Goal: Transaction & Acquisition: Purchase product/service

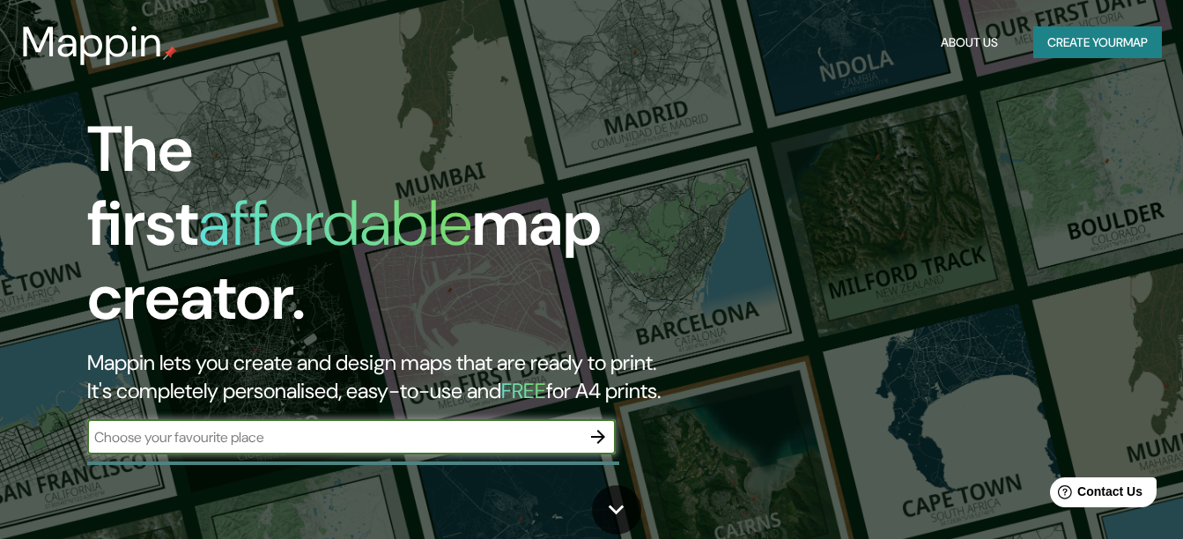
click at [403, 427] on input "text" at bounding box center [333, 437] width 493 height 20
type input "morelia"
click at [592, 426] on icon "button" at bounding box center [598, 436] width 21 height 21
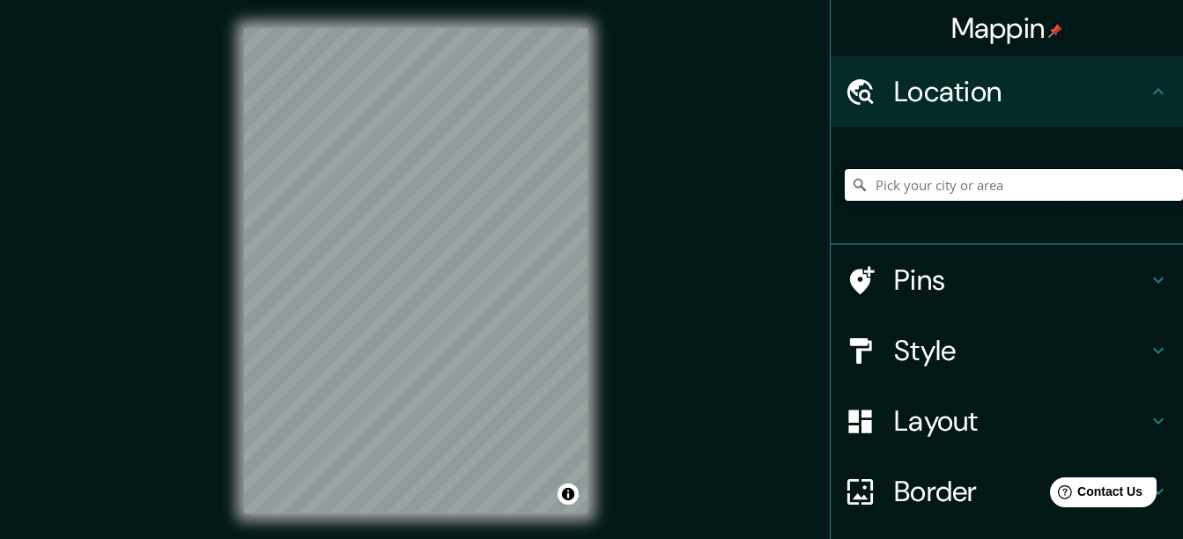
click at [995, 186] on input "Pick your city or area" at bounding box center [1014, 185] width 338 height 32
type input "[GEOGRAPHIC_DATA], [GEOGRAPHIC_DATA], [GEOGRAPHIC_DATA]"
click at [986, 293] on h4 "Pins" at bounding box center [1021, 280] width 254 height 35
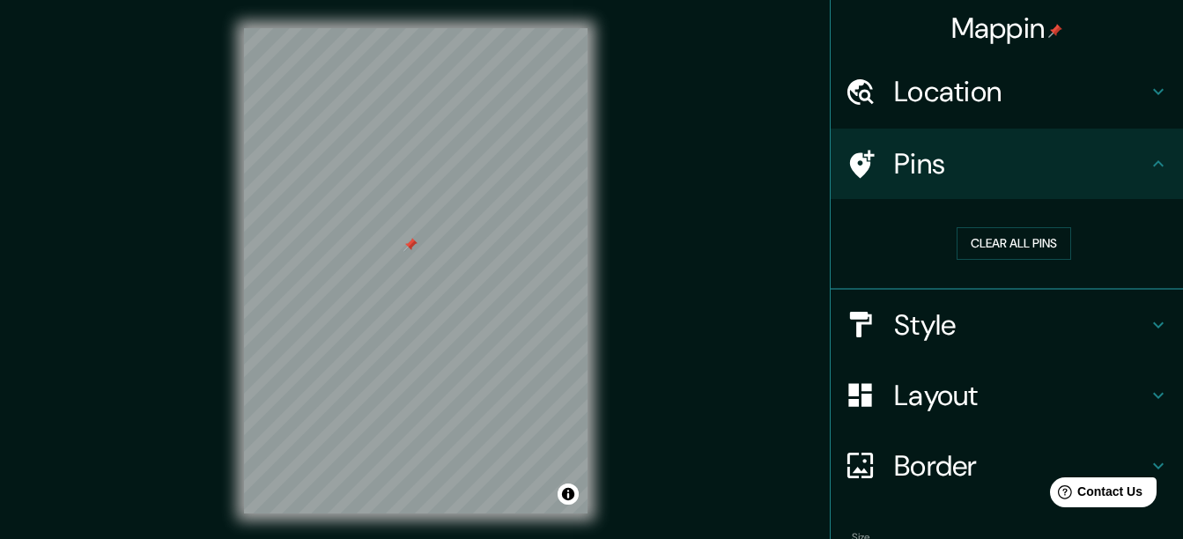
click at [933, 299] on div "Style" at bounding box center [1007, 325] width 352 height 70
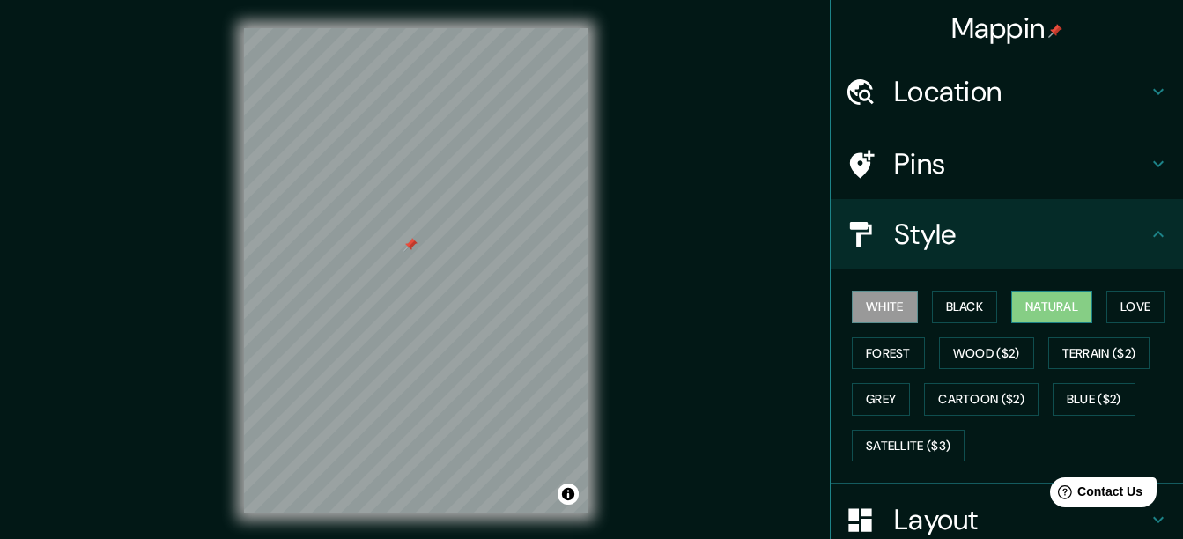
click at [1033, 307] on button "Natural" at bounding box center [1051, 307] width 81 height 33
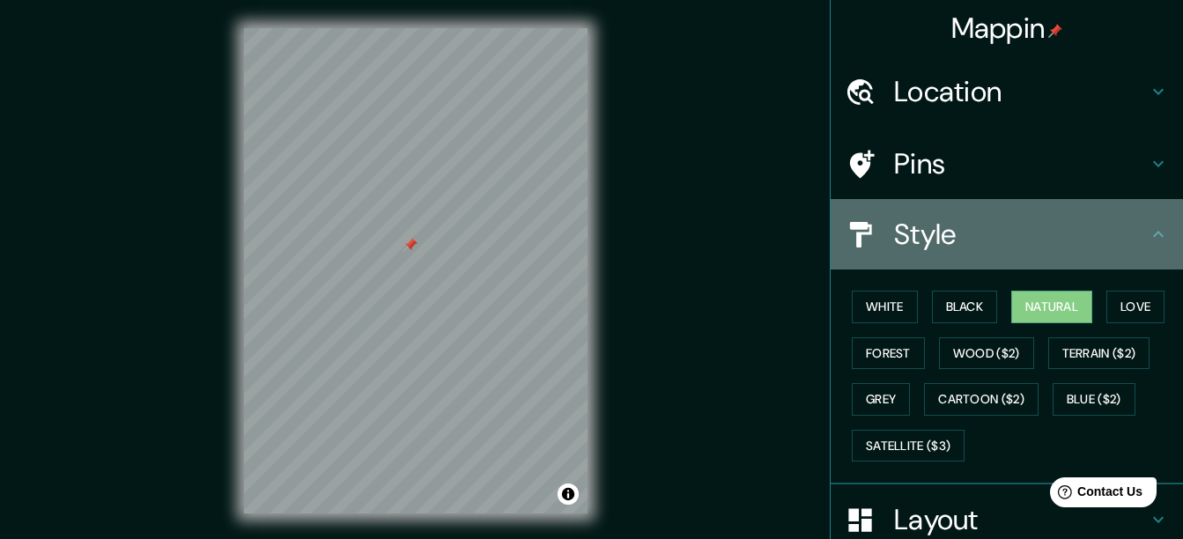
click at [1031, 243] on h4 "Style" at bounding box center [1021, 234] width 254 height 35
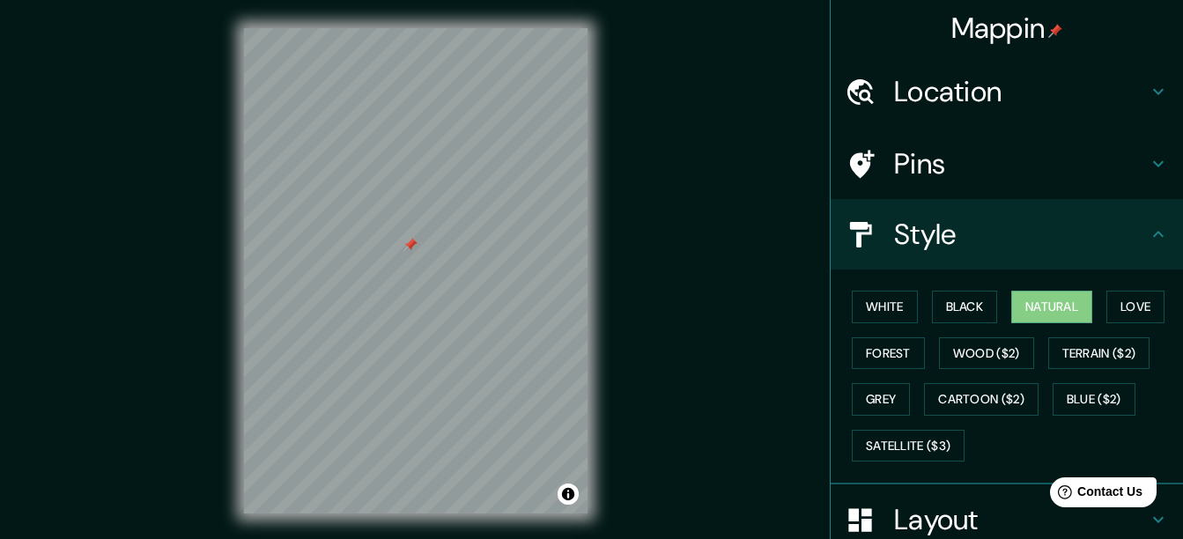
click at [1153, 232] on icon at bounding box center [1158, 234] width 11 height 6
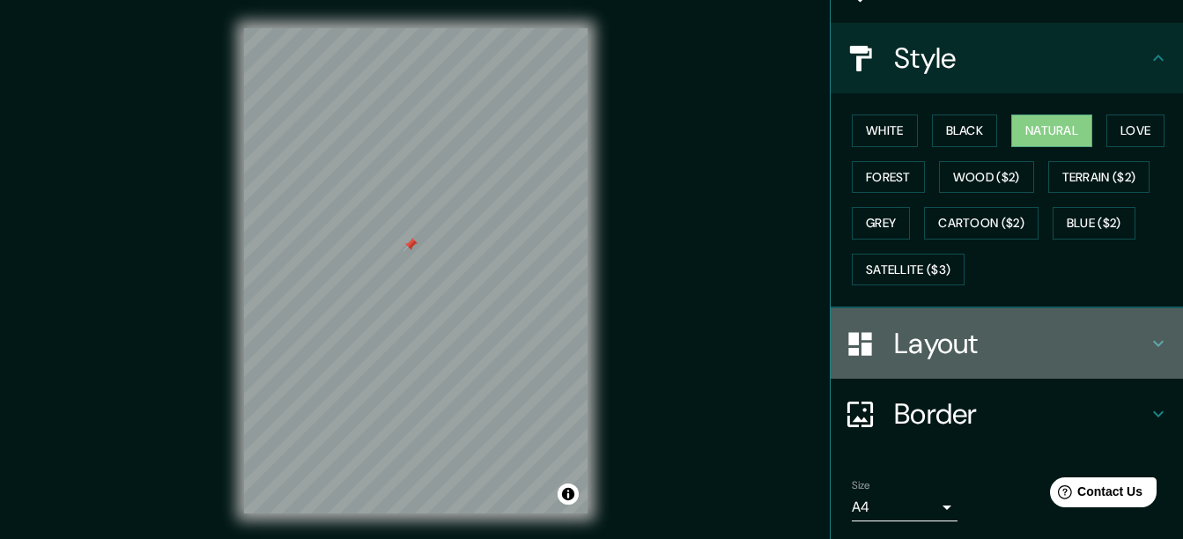
click at [1043, 331] on h4 "Layout" at bounding box center [1021, 343] width 254 height 35
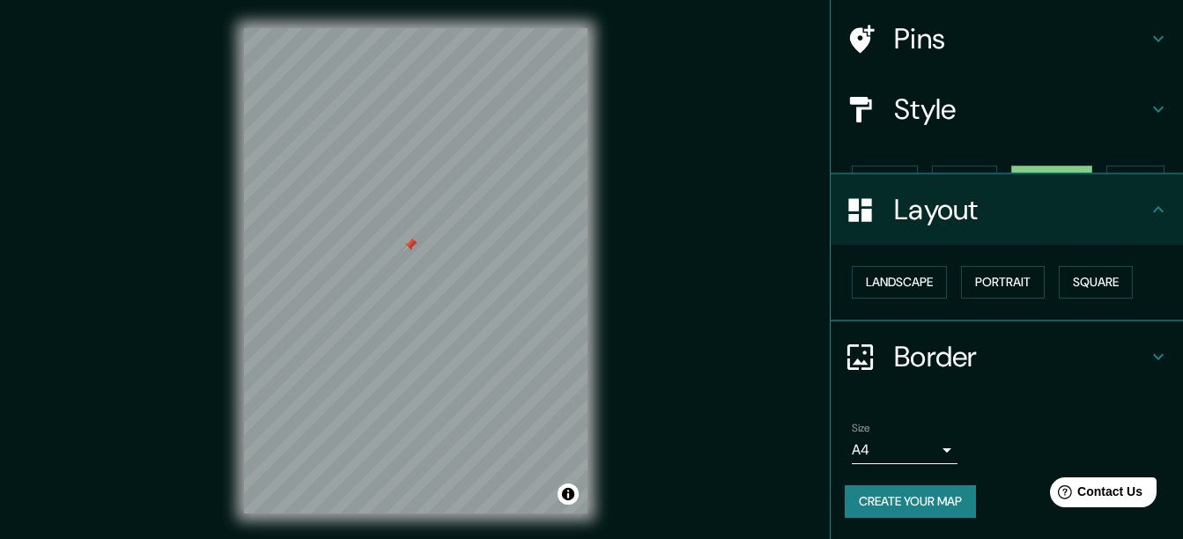
scroll to position [94, 0]
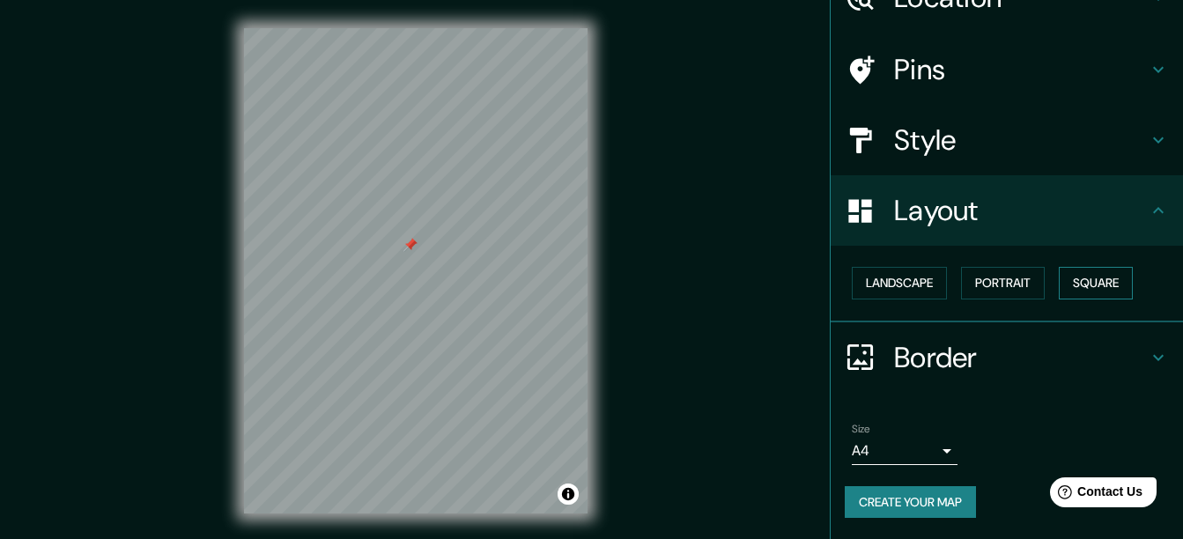
click at [1080, 293] on button "Square" at bounding box center [1096, 283] width 74 height 33
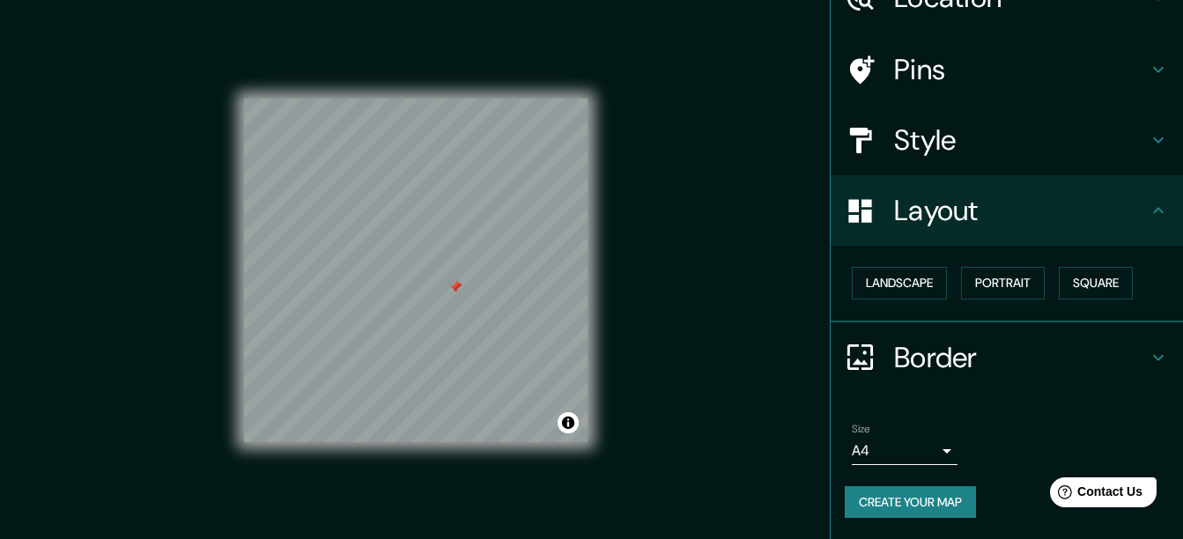
click at [946, 512] on button "Create your map" at bounding box center [910, 502] width 131 height 33
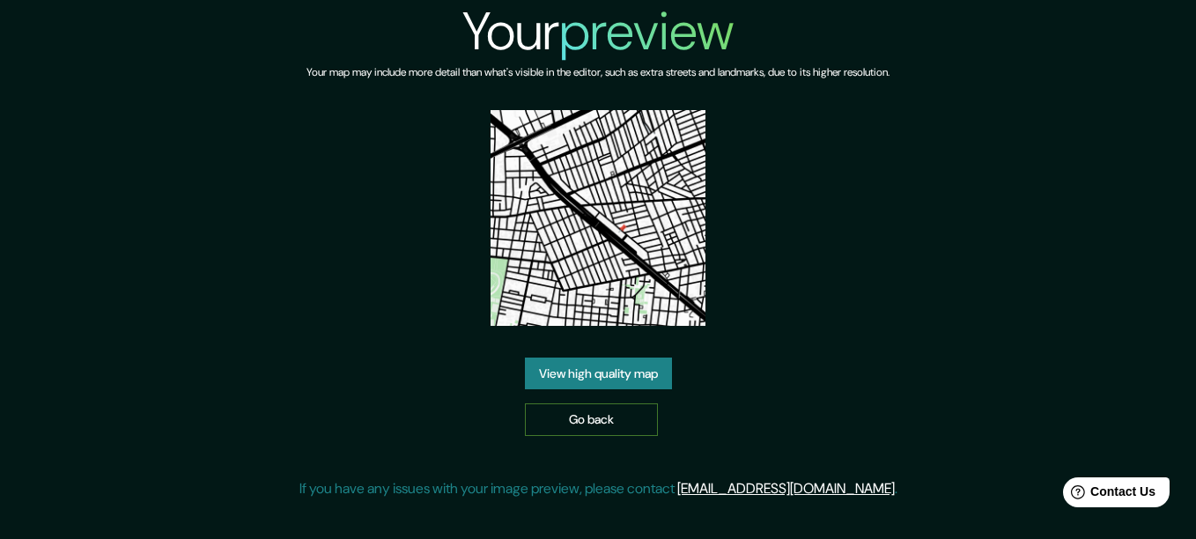
click at [602, 425] on link "Go back" at bounding box center [591, 419] width 133 height 33
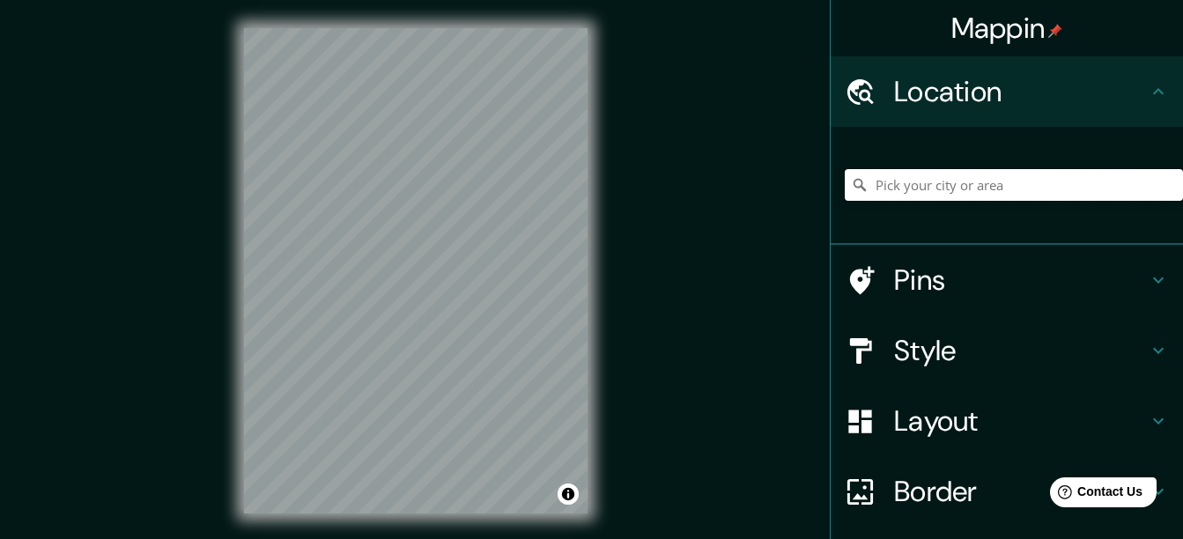
click at [904, 192] on input "Pick your city or area" at bounding box center [1014, 185] width 338 height 32
type input "[GEOGRAPHIC_DATA], [GEOGRAPHIC_DATA], [GEOGRAPHIC_DATA]"
click at [969, 360] on h4 "Style" at bounding box center [1021, 350] width 254 height 35
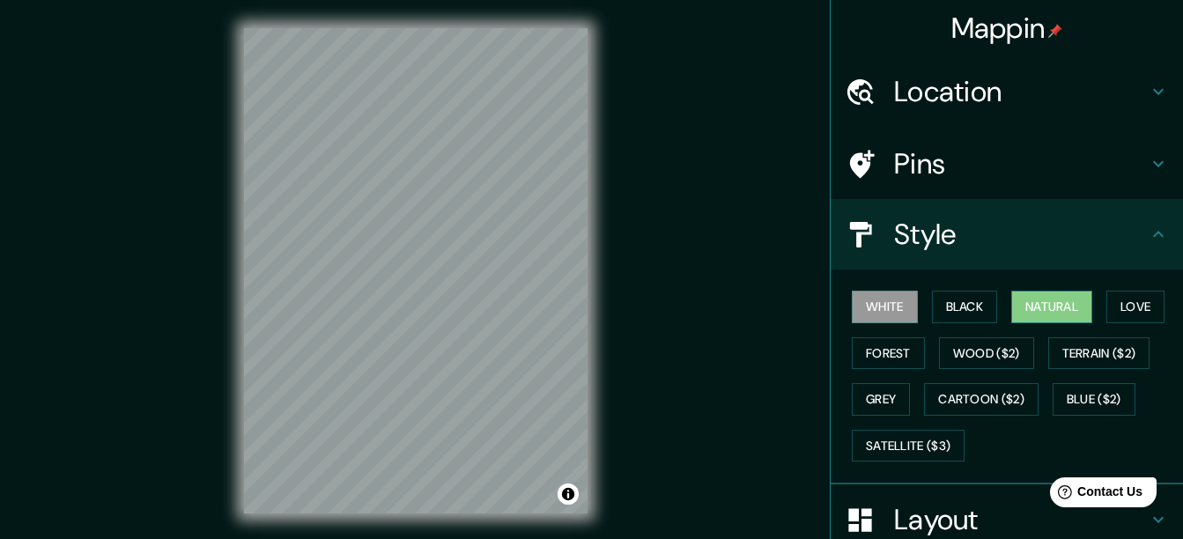
click at [1037, 308] on button "Natural" at bounding box center [1051, 307] width 81 height 33
click at [958, 314] on button "Black" at bounding box center [965, 307] width 66 height 33
click at [1037, 305] on button "Natural" at bounding box center [1051, 307] width 81 height 33
click at [1118, 304] on button "Love" at bounding box center [1135, 307] width 58 height 33
click at [883, 303] on button "White" at bounding box center [885, 307] width 66 height 33
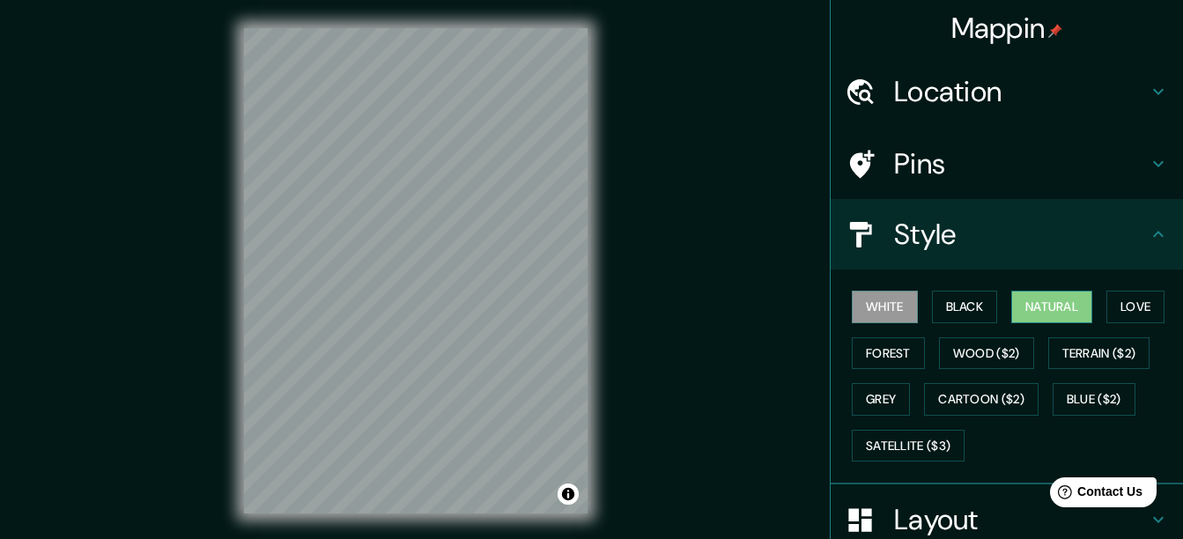
click at [1024, 311] on button "Natural" at bounding box center [1051, 307] width 81 height 33
click at [884, 392] on button "Grey" at bounding box center [881, 399] width 58 height 33
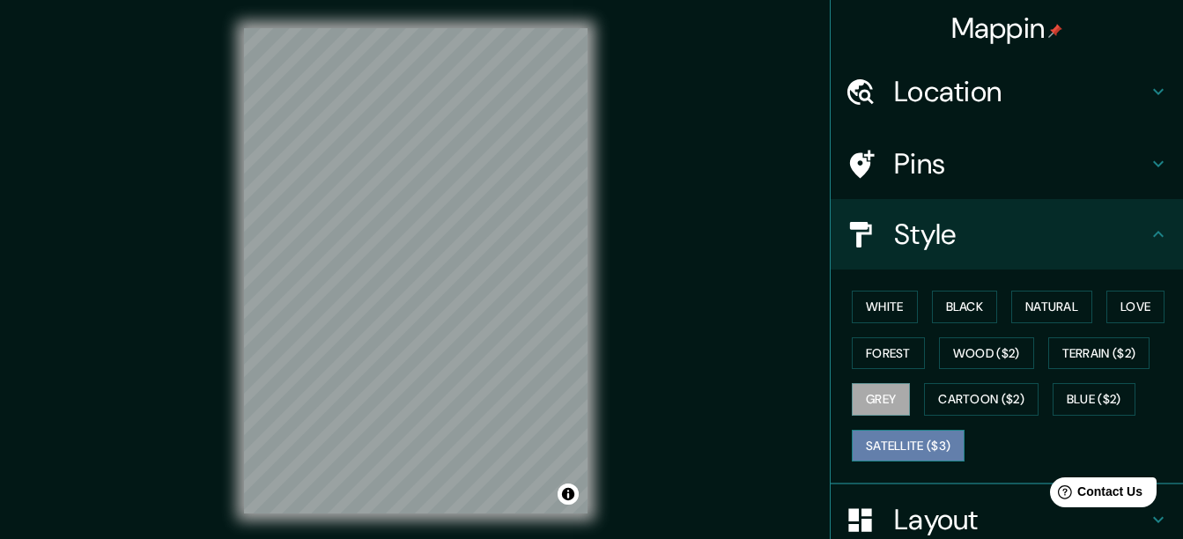
click at [900, 447] on button "Satellite ($3)" at bounding box center [908, 446] width 113 height 33
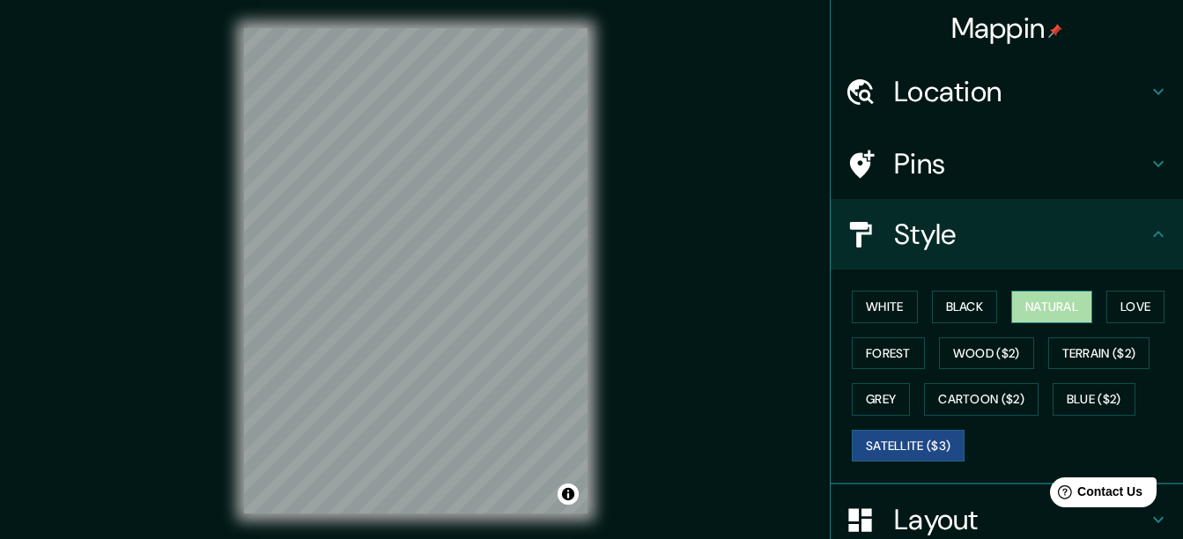
click at [1039, 313] on button "Natural" at bounding box center [1051, 307] width 81 height 33
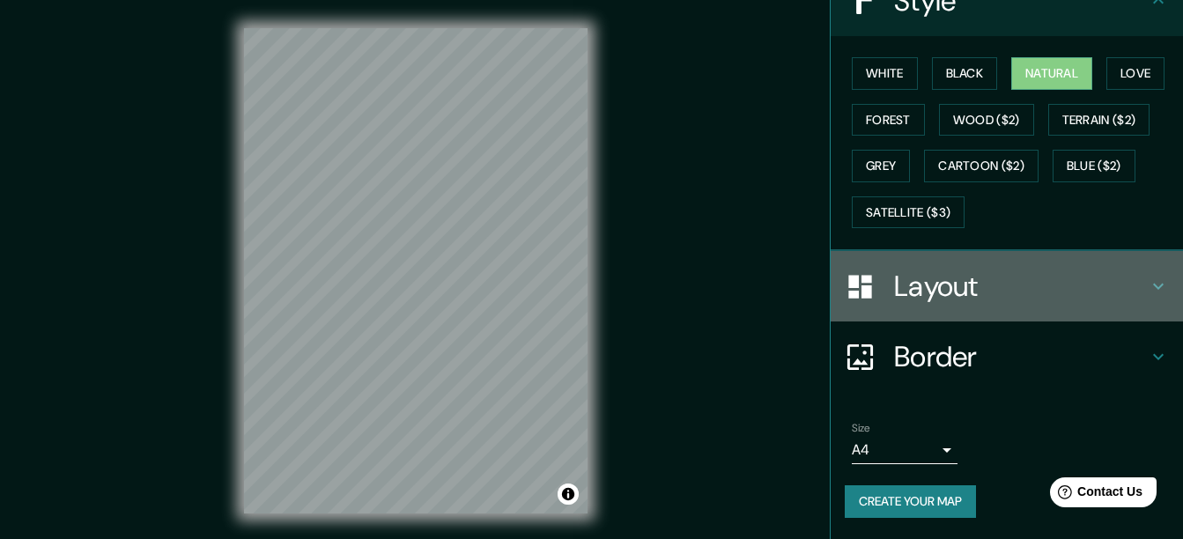
click at [1019, 291] on h4 "Layout" at bounding box center [1021, 286] width 254 height 35
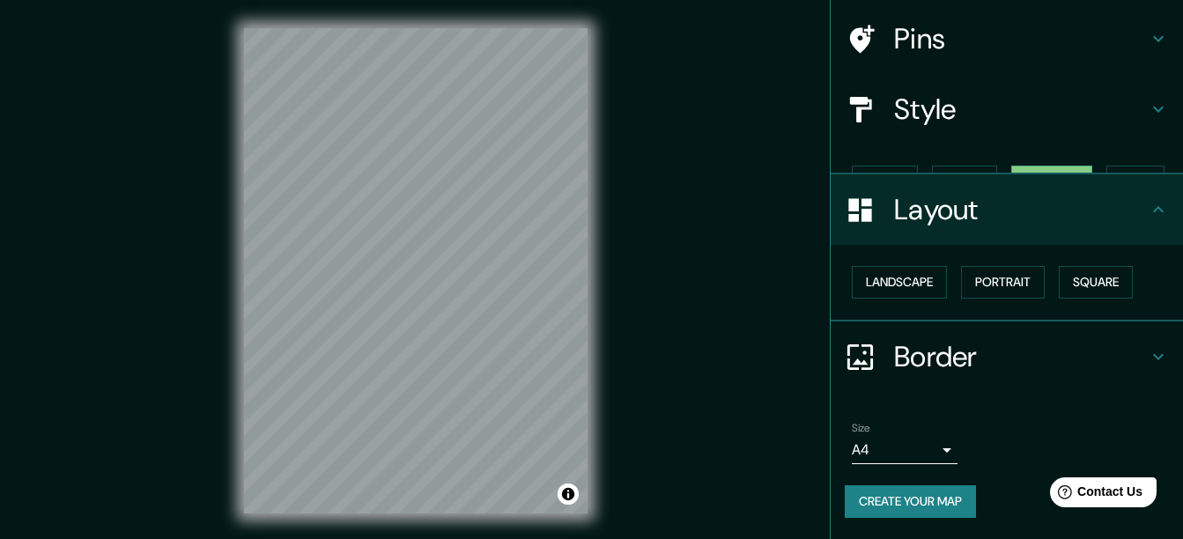
scroll to position [94, 0]
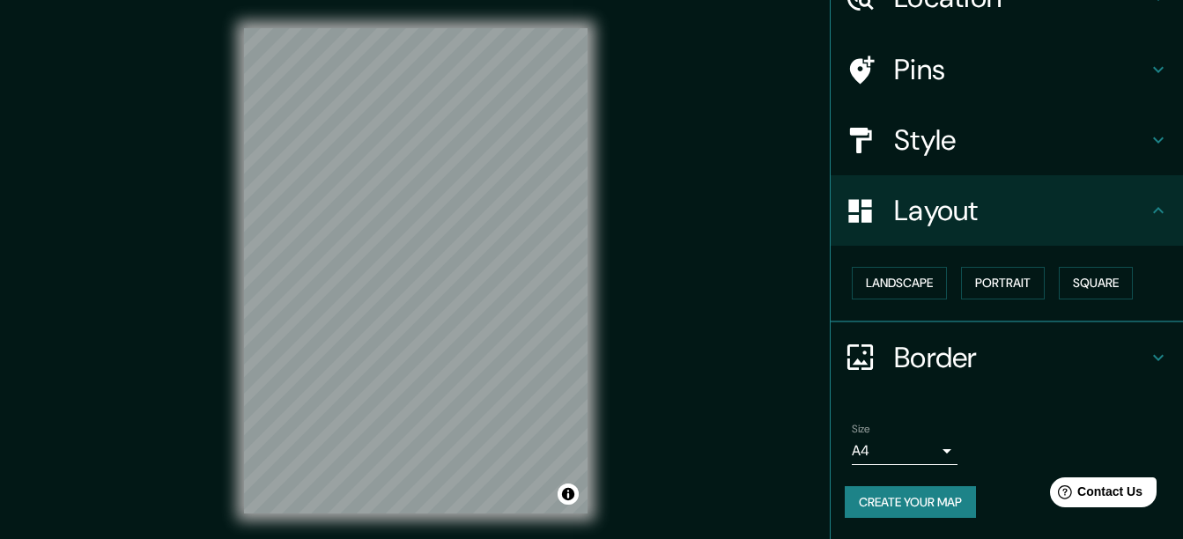
drag, startPoint x: 1078, startPoint y: 287, endPoint x: 1034, endPoint y: 312, distance: 50.5
click at [1078, 288] on button "Square" at bounding box center [1096, 283] width 74 height 33
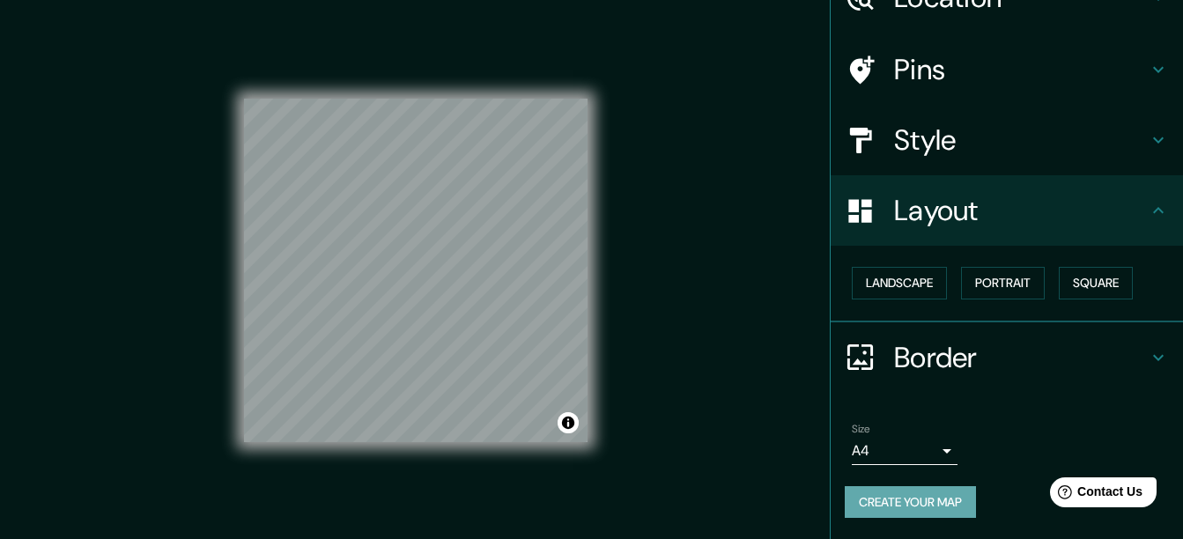
click at [910, 497] on button "Create your map" at bounding box center [910, 502] width 131 height 33
